Goal: Find specific fact

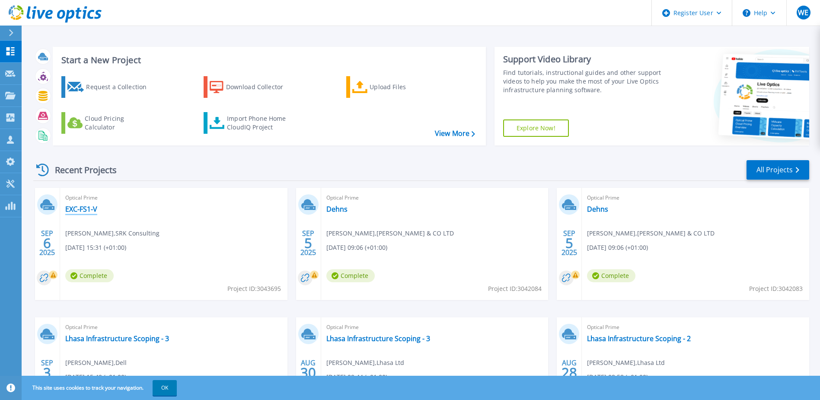
click at [83, 208] on link "EXC-FS1-V" at bounding box center [81, 209] width 32 height 9
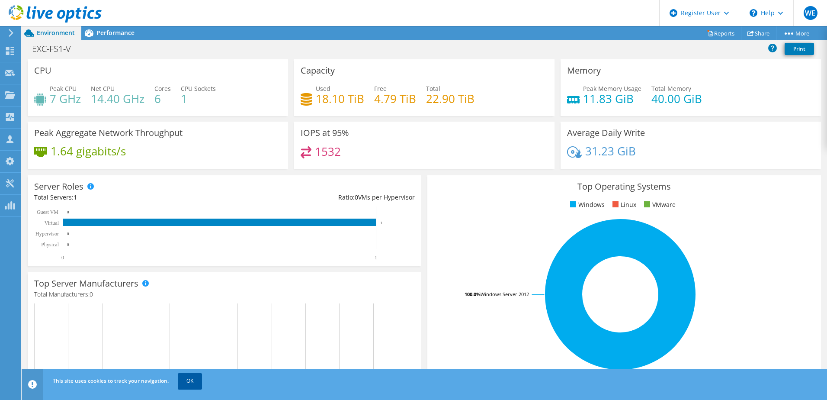
click at [193, 378] on link "OK" at bounding box center [190, 381] width 24 height 16
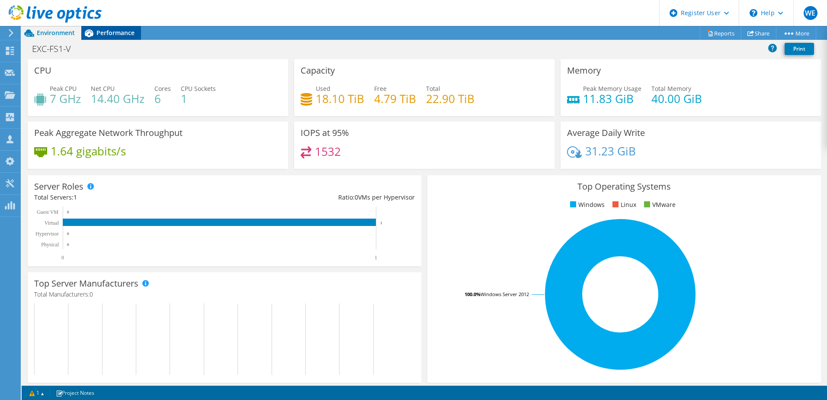
click at [114, 36] on span "Performance" at bounding box center [115, 33] width 38 height 8
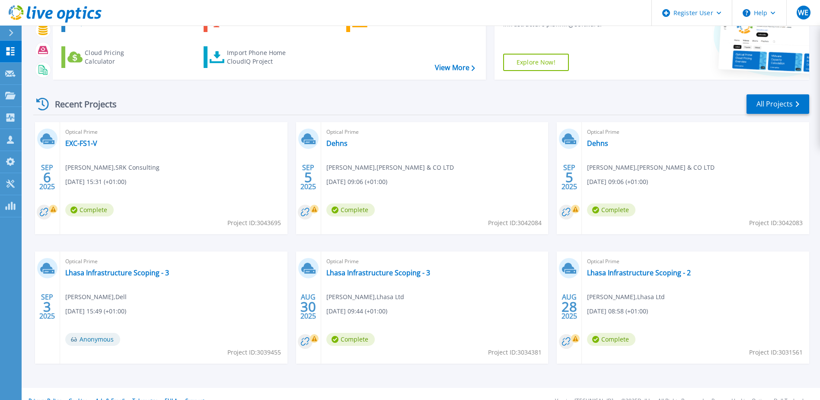
scroll to position [80, 0]
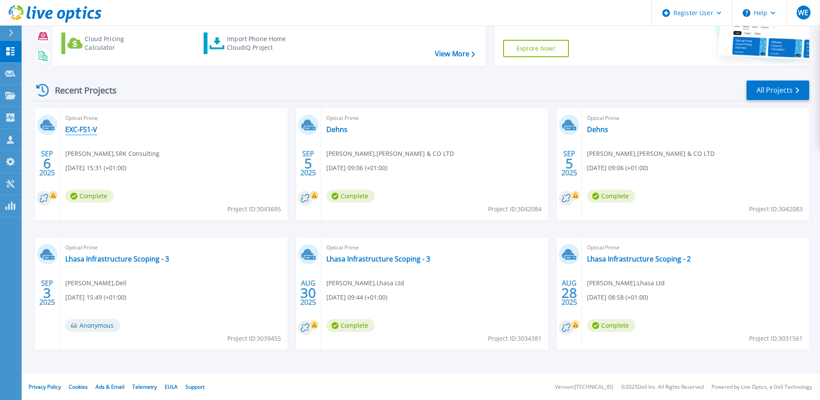
click at [79, 130] on link "EXC-FS1-V" at bounding box center [81, 129] width 32 height 9
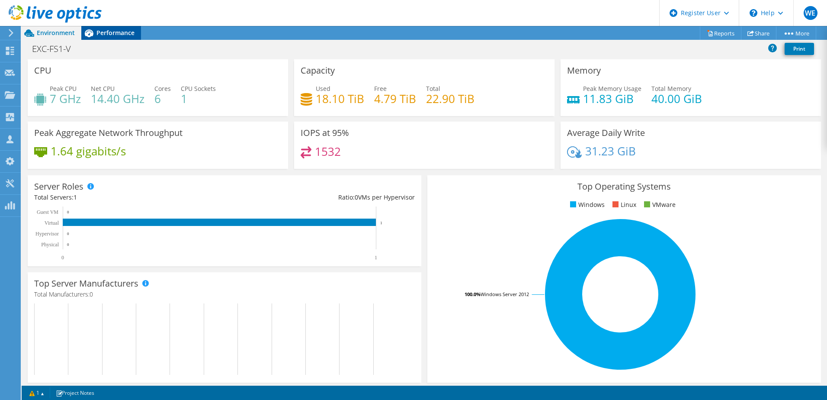
click at [102, 35] on span "Performance" at bounding box center [115, 33] width 38 height 8
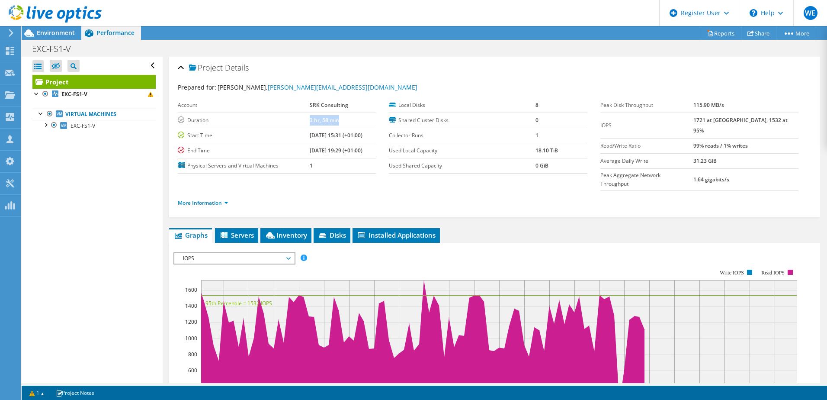
drag, startPoint x: 327, startPoint y: 121, endPoint x: 282, endPoint y: 116, distance: 46.1
click at [283, 116] on tr "Duration 3 hr, 58 min" at bounding box center [277, 119] width 198 height 15
click at [38, 49] on div "Dashboard" at bounding box center [40, 51] width 41 height 22
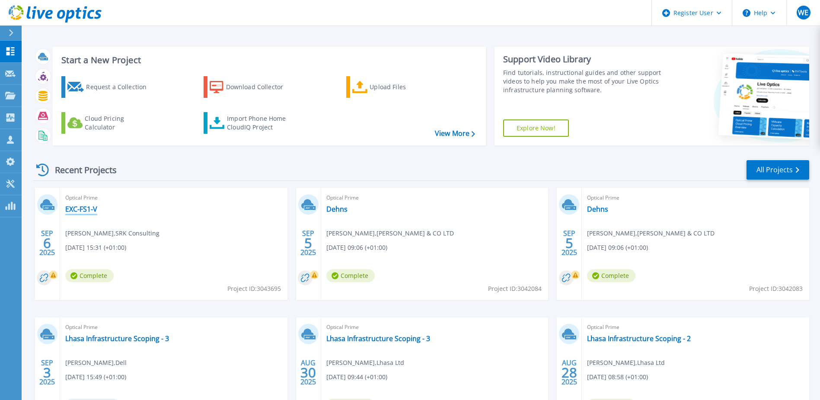
click at [92, 209] on link "EXC-FS1-V" at bounding box center [81, 209] width 32 height 9
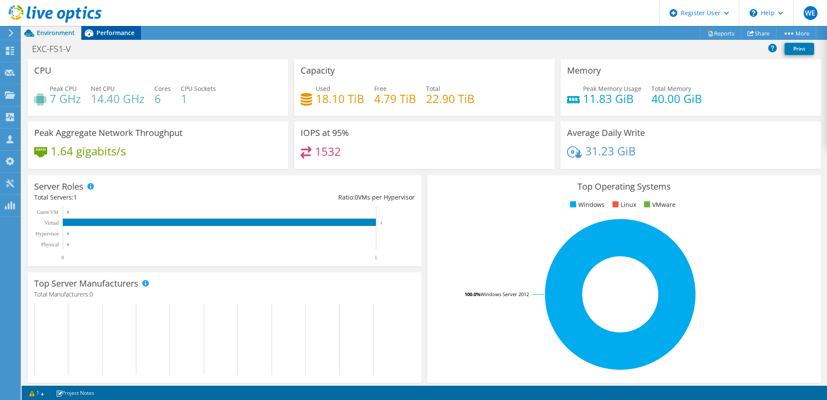
click at [125, 32] on span "Performance" at bounding box center [115, 33] width 38 height 8
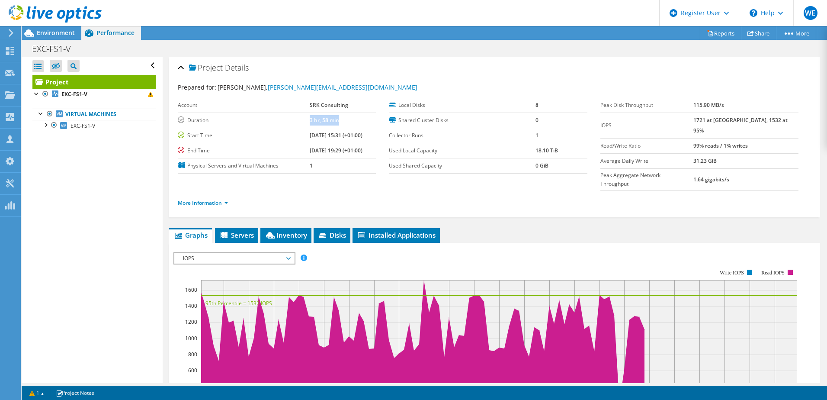
drag, startPoint x: 330, startPoint y: 121, endPoint x: 294, endPoint y: 122, distance: 35.9
click at [294, 122] on tr "Duration 3 hr, 58 min" at bounding box center [277, 119] width 198 height 15
drag, startPoint x: 294, startPoint y: 122, endPoint x: 305, endPoint y: 122, distance: 11.2
copy tr "3 hr, 58 min"
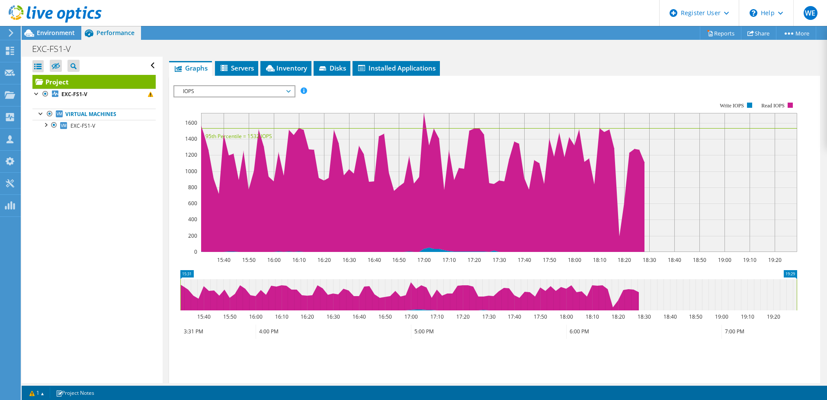
scroll to position [207, 0]
